Goal: Task Accomplishment & Management: Manage account settings

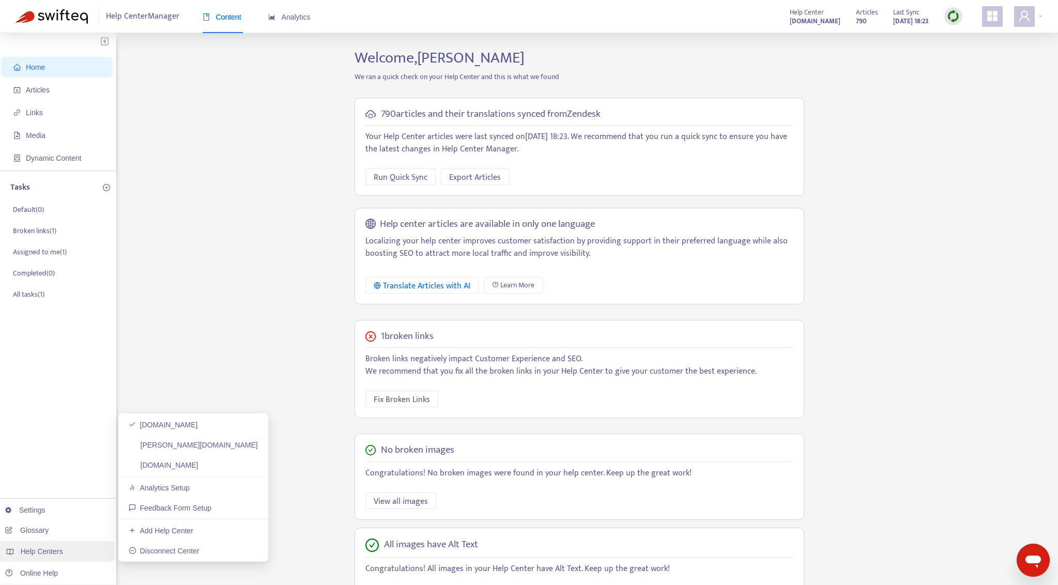
click at [53, 554] on span "Help Centers" at bounding box center [42, 552] width 42 height 8
click at [192, 463] on link "neodigital-versicherung.finanzleser.de" at bounding box center [164, 465] width 70 height 8
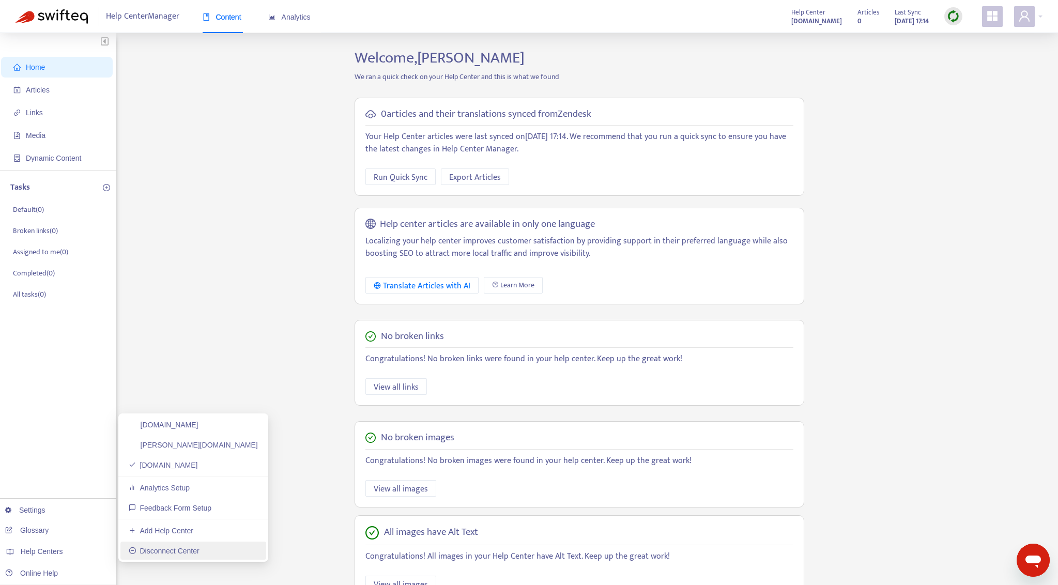
click at [164, 552] on link "Disconnect Center" at bounding box center [164, 551] width 71 height 8
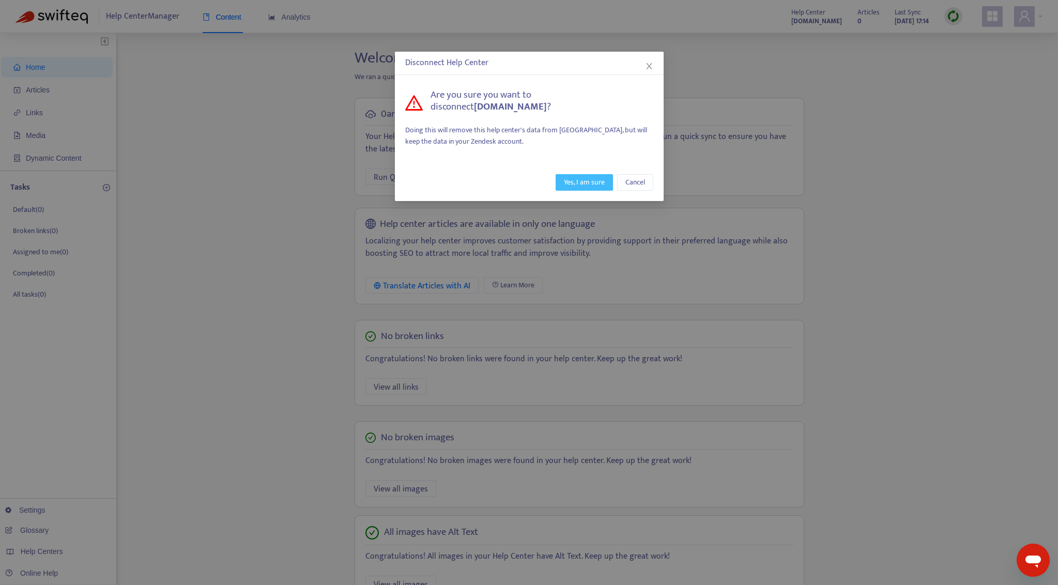
click at [587, 185] on span "Yes, I am sure" at bounding box center [584, 182] width 41 height 11
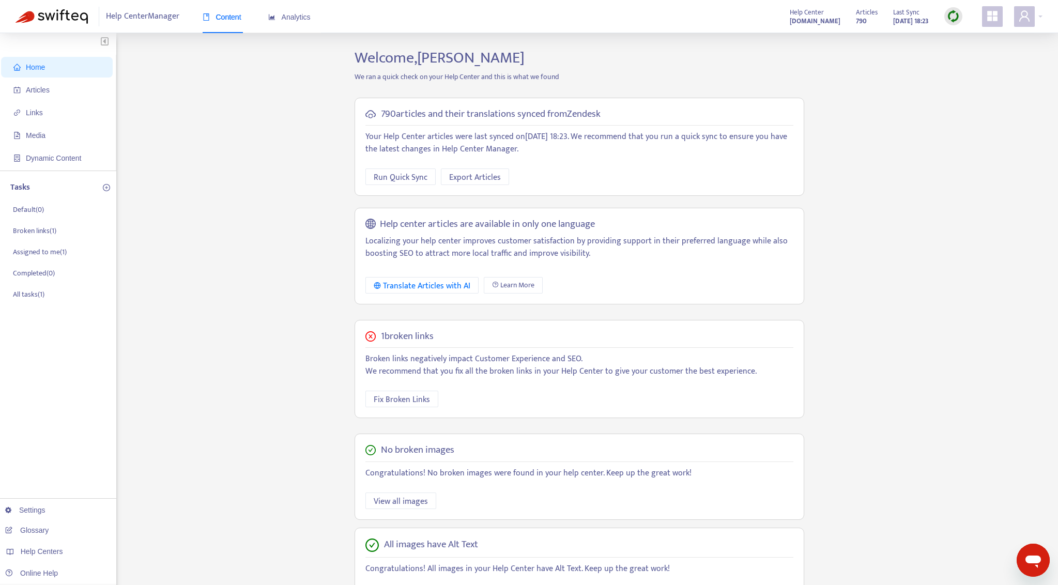
click at [209, 366] on div "Home Articles Links Media Dynamic Content Tasks Default ( 0 ) Broken links ( 1 …" at bounding box center [529, 351] width 1027 height 605
